Goal: Task Accomplishment & Management: Manage account settings

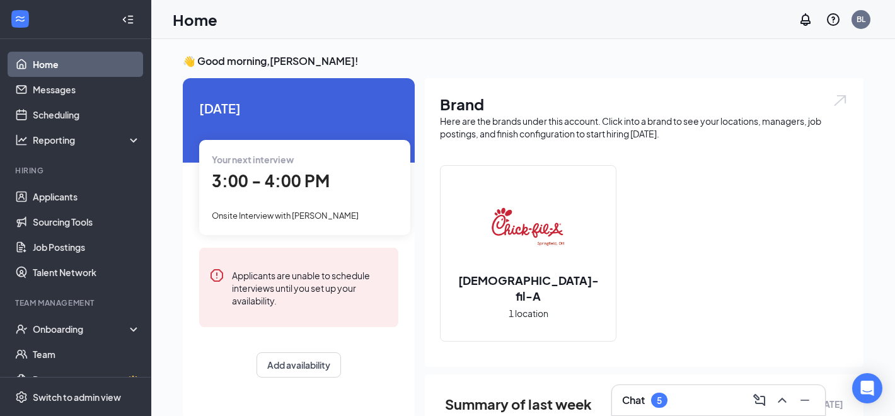
click at [74, 183] on li "Hiring Applicants Sourcing Tools Job Postings Talent Network" at bounding box center [75, 225] width 151 height 120
click at [74, 199] on link "Applicants" at bounding box center [87, 196] width 108 height 25
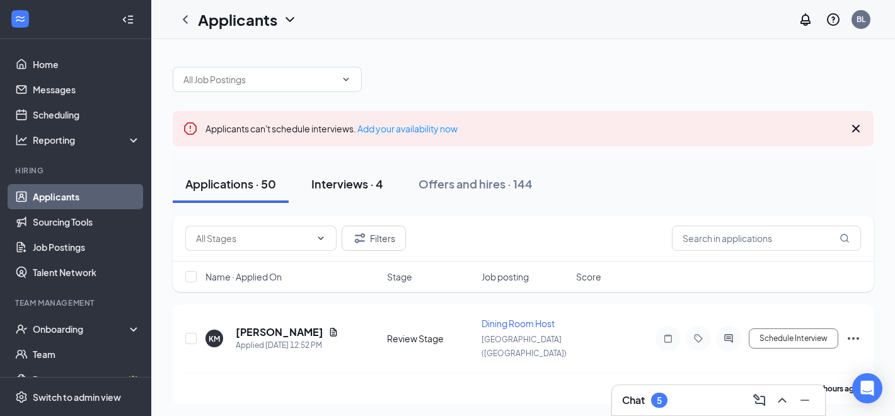
click at [373, 177] on div "Interviews · 4" at bounding box center [347, 184] width 72 height 16
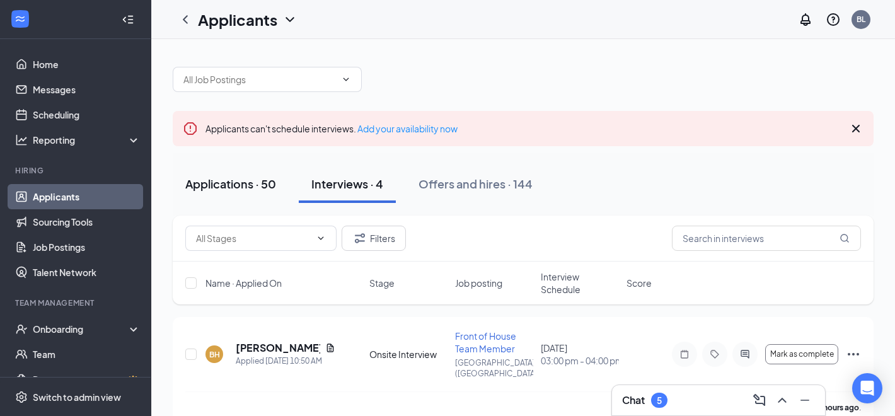
click at [236, 190] on div "Applications · 50" at bounding box center [230, 184] width 91 height 16
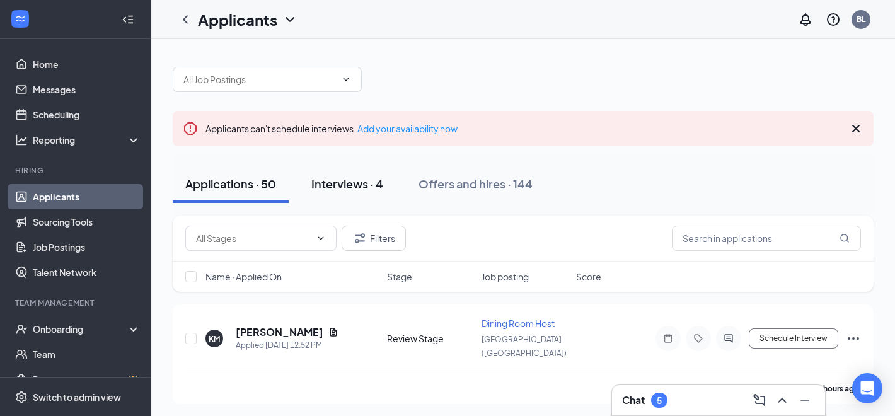
click at [352, 180] on div "Interviews · 4" at bounding box center [347, 184] width 72 height 16
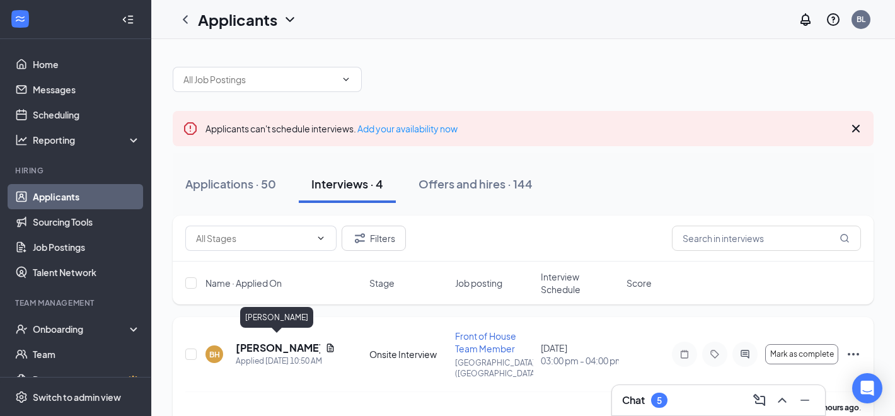
click at [285, 341] on h5 "[PERSON_NAME]" at bounding box center [278, 348] width 84 height 14
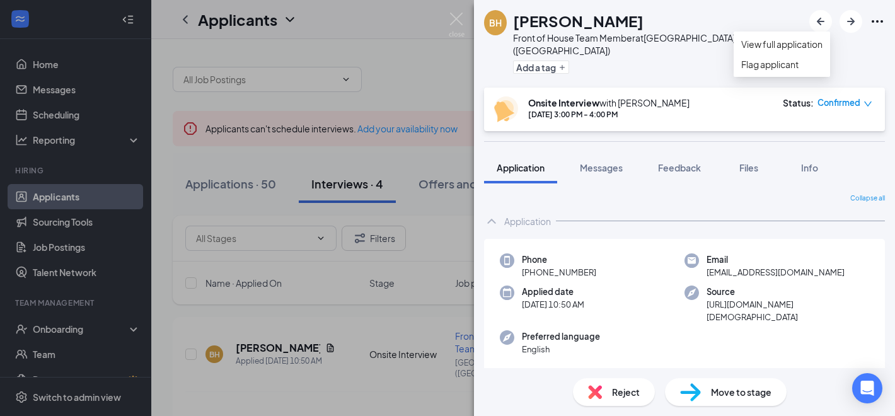
click at [880, 20] on icon "Ellipses" at bounding box center [876, 21] width 15 height 15
click at [676, 69] on div "[PERSON_NAME] Front of House Team Member at [GEOGRAPHIC_DATA] ([GEOGRAPHIC_DATA…" at bounding box center [684, 44] width 421 height 88
